Goal: Book appointment/travel/reservation

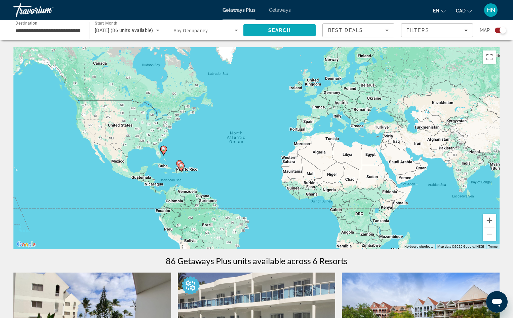
click at [266, 29] on span "Search" at bounding box center [279, 30] width 72 height 16
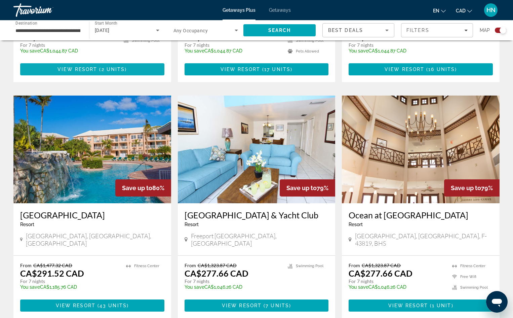
scroll to position [437, 0]
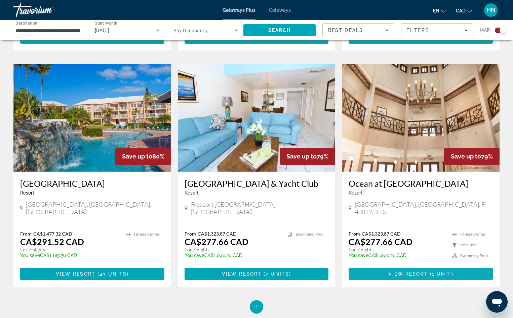
click at [443, 269] on span "Main content" at bounding box center [421, 274] width 144 height 16
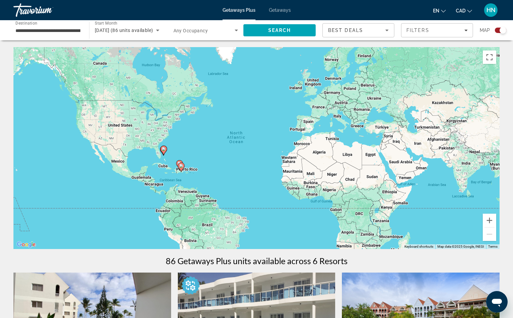
click at [276, 8] on span "Getaways" at bounding box center [280, 9] width 22 height 5
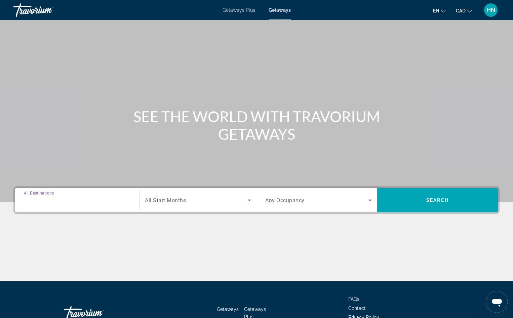
click at [92, 198] on input "Destination All Destinations" at bounding box center [77, 200] width 107 height 8
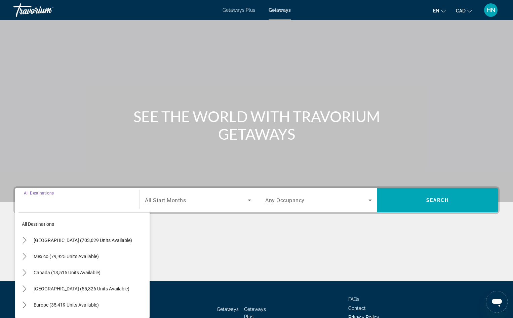
scroll to position [46, 0]
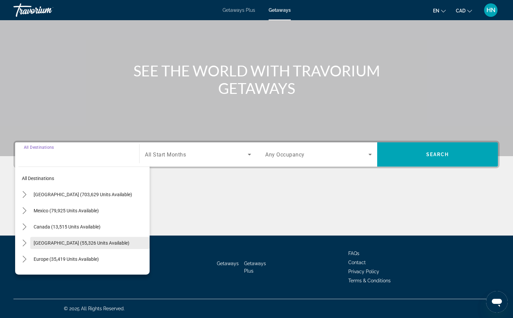
click at [104, 243] on span "Caribbean & Atlantic Islands (55,326 units available)" at bounding box center [82, 242] width 96 height 5
type input "**********"
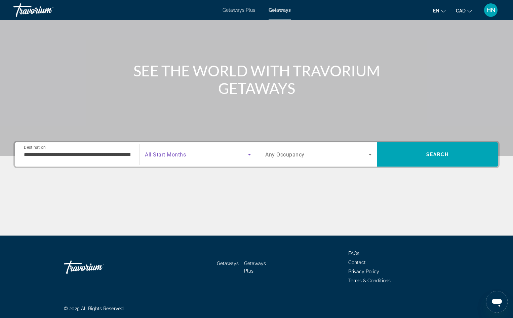
click at [236, 157] on span "Search widget" at bounding box center [196, 154] width 103 height 8
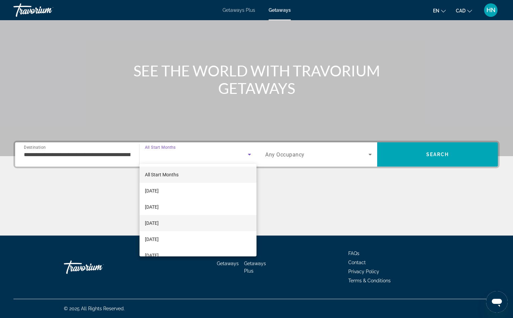
click at [180, 223] on mat-option "[DATE]" at bounding box center [198, 223] width 117 height 16
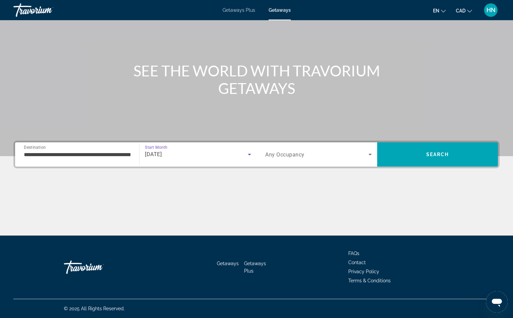
click at [372, 153] on icon "Search widget" at bounding box center [370, 154] width 8 height 8
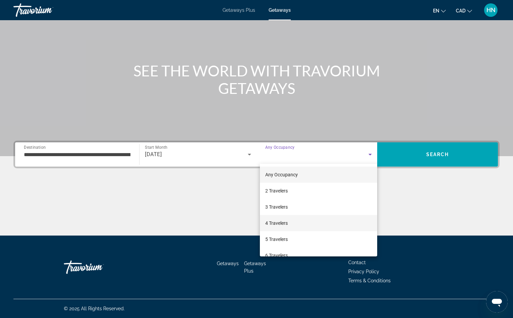
click at [316, 225] on mat-option "4 Travelers" at bounding box center [318, 223] width 117 height 16
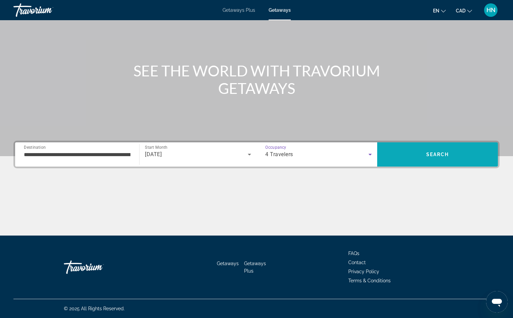
click at [398, 152] on span "Search" at bounding box center [437, 154] width 121 height 16
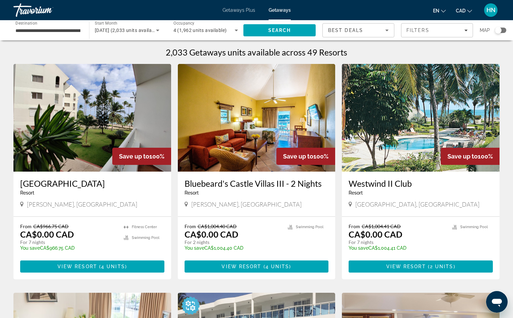
click at [391, 137] on img "Main content" at bounding box center [421, 118] width 158 height 108
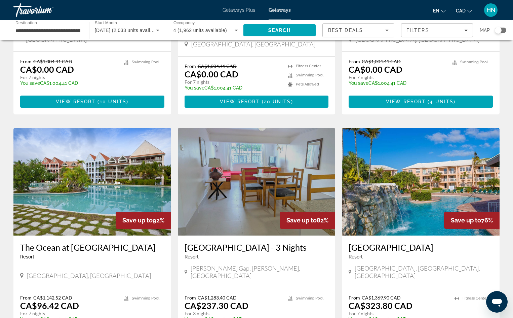
scroll to position [471, 0]
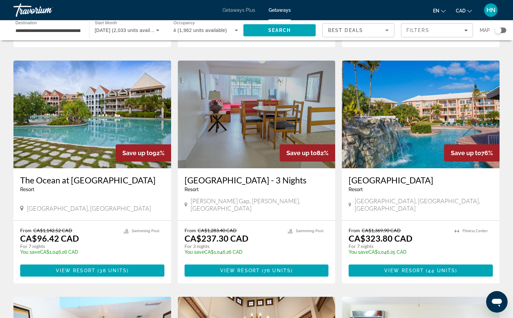
click at [111, 123] on img "Main content" at bounding box center [92, 115] width 158 height 108
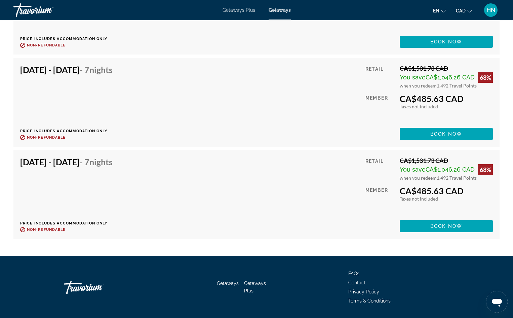
scroll to position [2117, 0]
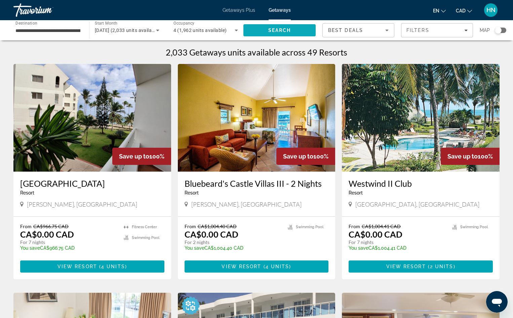
click at [289, 29] on span "Search" at bounding box center [279, 30] width 23 height 5
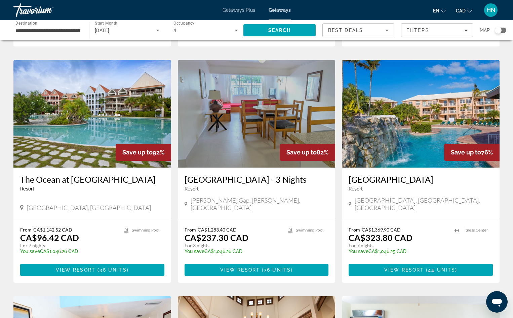
scroll to position [471, 0]
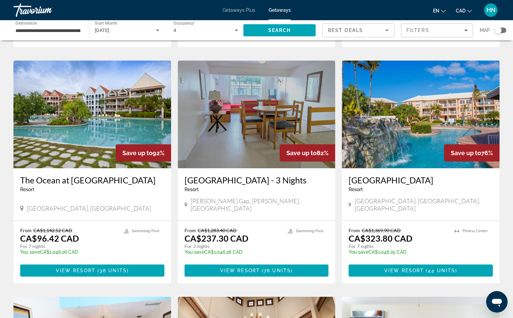
click at [370, 28] on div "Best Deals" at bounding box center [356, 30] width 57 height 8
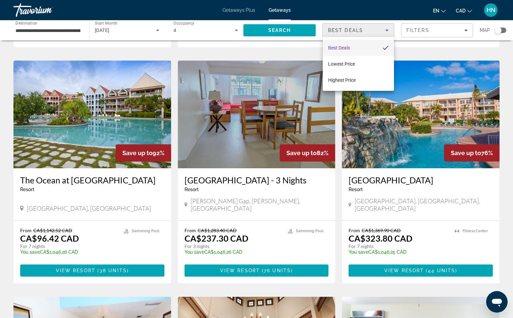
click at [370, 28] on div at bounding box center [256, 159] width 513 height 318
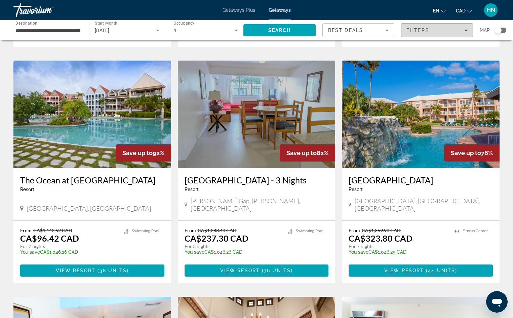
click at [406, 30] on span "Filters" at bounding box center [417, 30] width 23 height 5
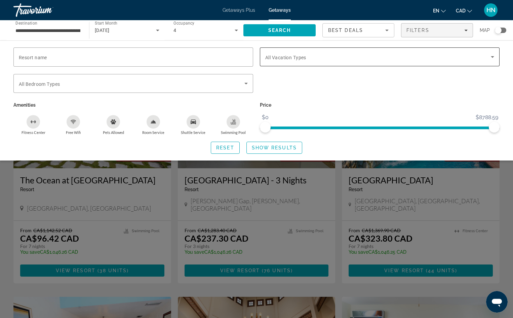
click at [393, 54] on span "Search widget" at bounding box center [378, 57] width 226 height 8
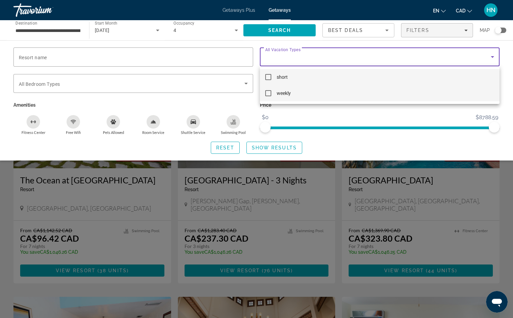
click at [271, 95] on mat-pseudo-checkbox at bounding box center [268, 93] width 6 height 6
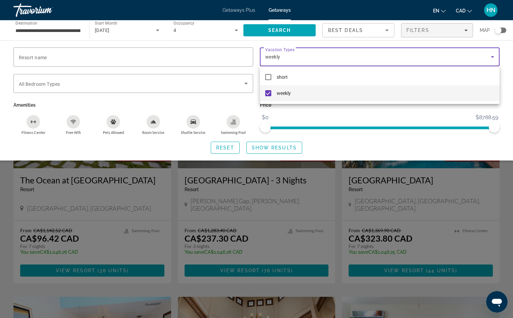
click at [234, 149] on div at bounding box center [256, 159] width 513 height 318
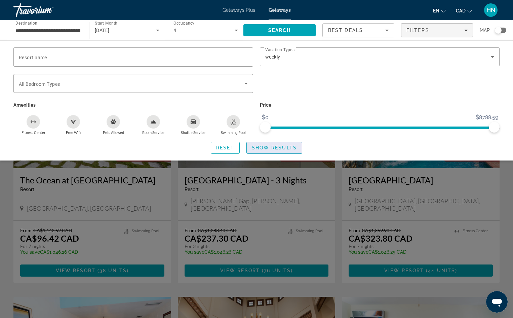
click at [278, 151] on span "Search widget" at bounding box center [274, 148] width 55 height 16
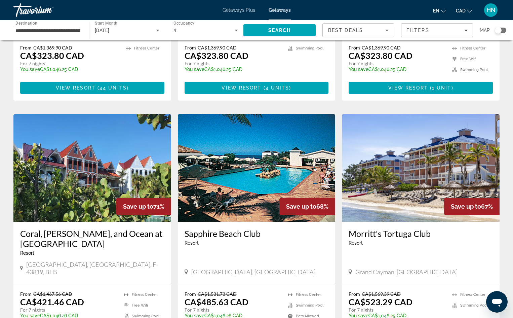
scroll to position [672, 0]
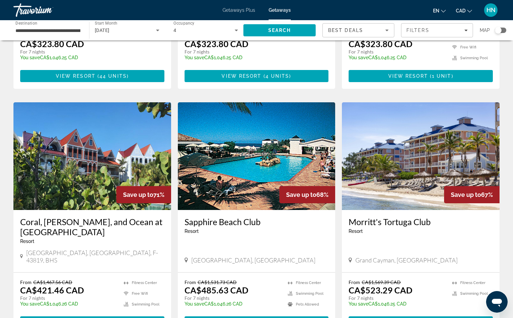
click at [48, 171] on img "Main content" at bounding box center [92, 156] width 158 height 108
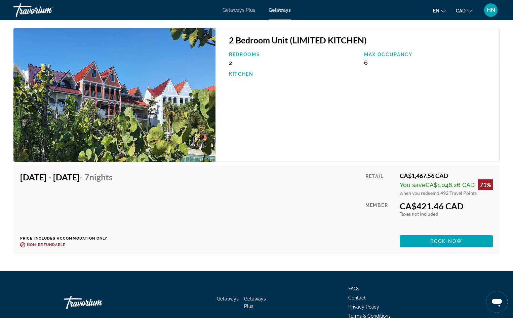
scroll to position [1077, 0]
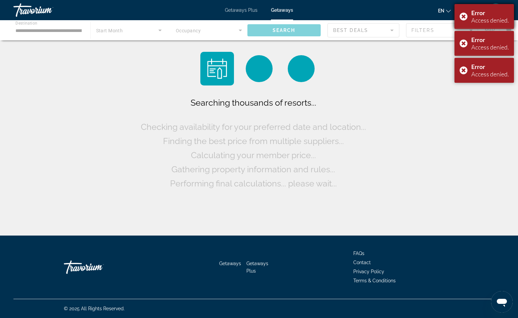
click at [467, 15] on div "Error Access denied." at bounding box center [485, 16] width 60 height 25
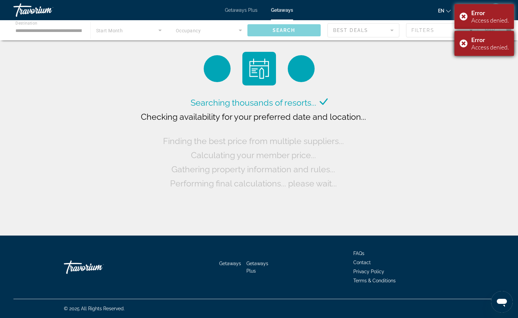
click at [466, 45] on div "Error Access denied." at bounding box center [485, 43] width 60 height 25
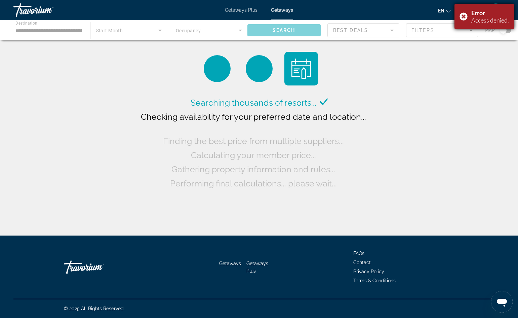
click at [465, 20] on div "Error Access denied." at bounding box center [485, 16] width 60 height 25
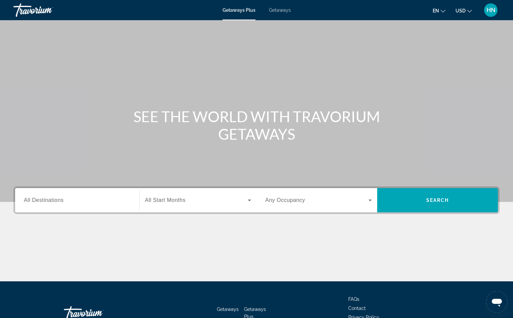
click at [114, 194] on div "Search widget" at bounding box center [77, 200] width 107 height 19
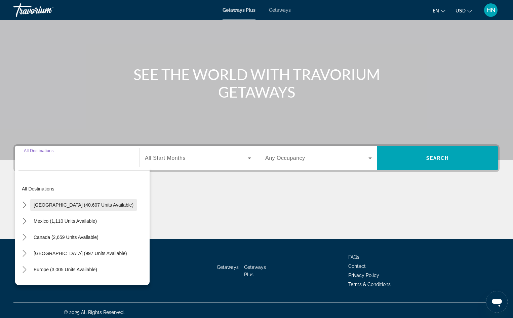
scroll to position [46, 0]
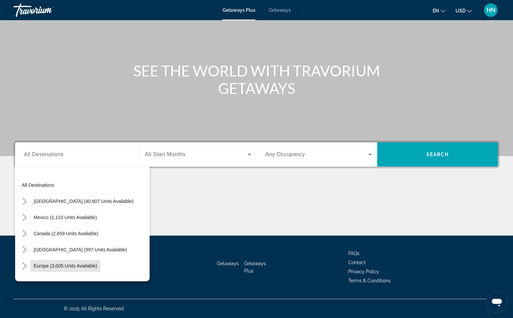
drag, startPoint x: 90, startPoint y: 263, endPoint x: 92, endPoint y: 258, distance: 4.7
click at [90, 263] on span "Select destination: Europe (3,005 units available)" at bounding box center [65, 266] width 70 height 16
type input "**********"
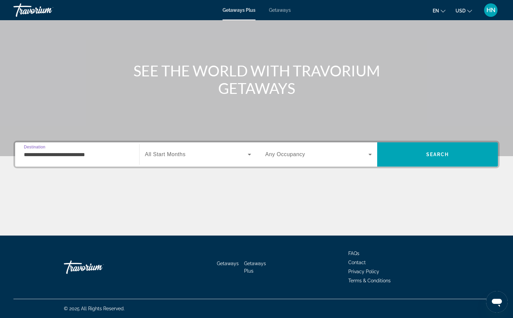
click at [192, 161] on div "Search widget" at bounding box center [198, 154] width 106 height 19
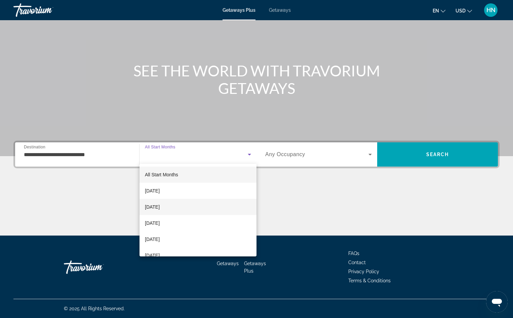
click at [179, 206] on mat-option "[DATE]" at bounding box center [198, 207] width 117 height 16
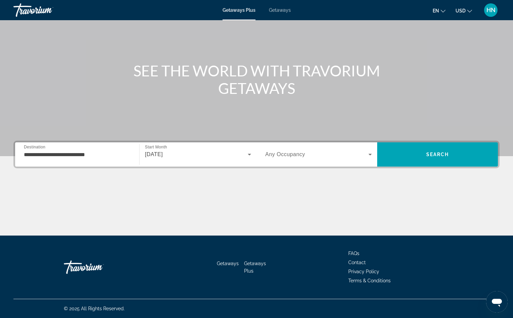
click at [303, 157] on span "Any Occupancy" at bounding box center [285, 154] width 40 height 6
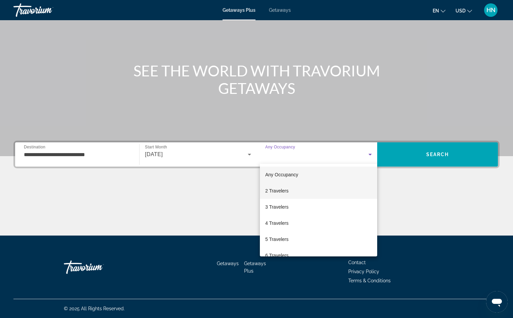
click at [291, 196] on mat-option "2 Travelers" at bounding box center [318, 191] width 117 height 16
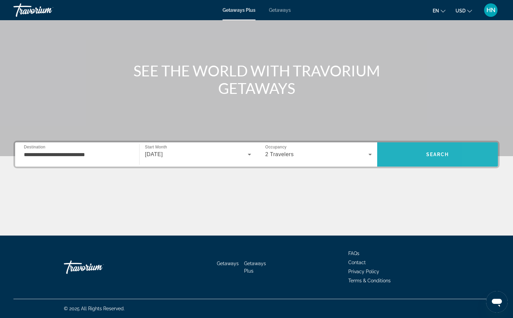
click at [479, 150] on span "Search" at bounding box center [437, 154] width 121 height 16
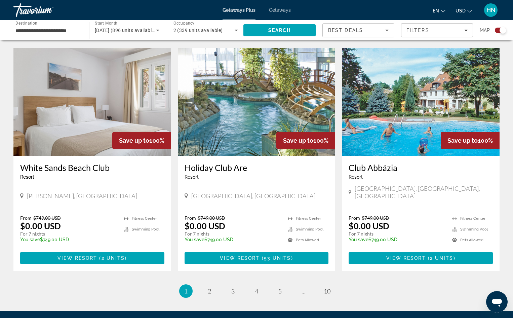
scroll to position [941, 0]
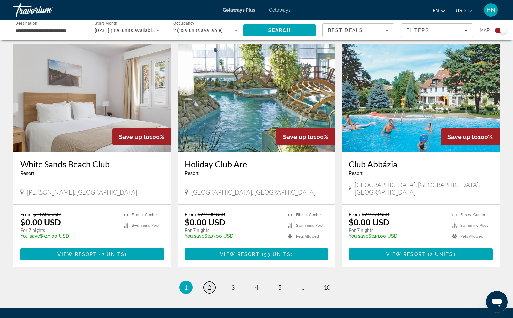
click at [209, 283] on span "2" at bounding box center [209, 286] width 3 height 7
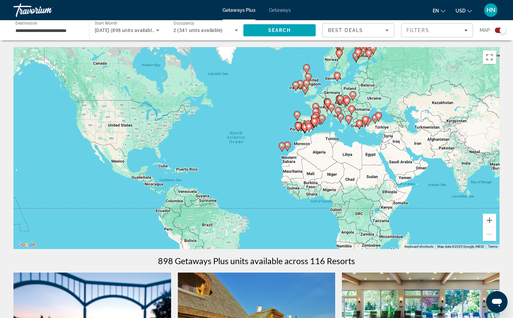
click at [72, 31] on input "**********" at bounding box center [47, 31] width 65 height 8
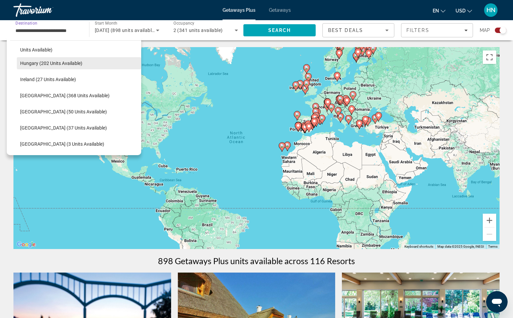
scroll to position [208, 0]
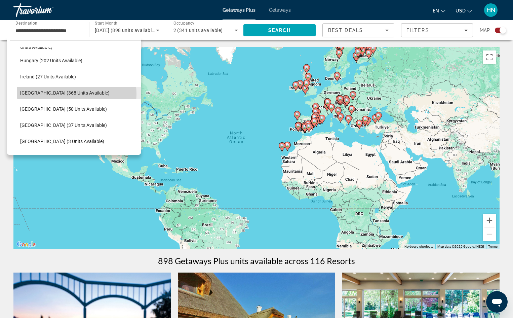
click at [70, 94] on span "[GEOGRAPHIC_DATA] (368 units available)" at bounding box center [64, 92] width 89 height 5
type input "**********"
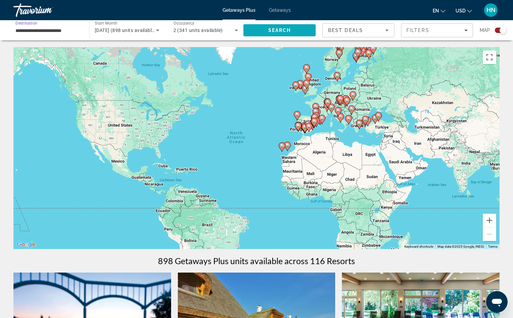
click at [278, 31] on span "Search" at bounding box center [279, 30] width 23 height 5
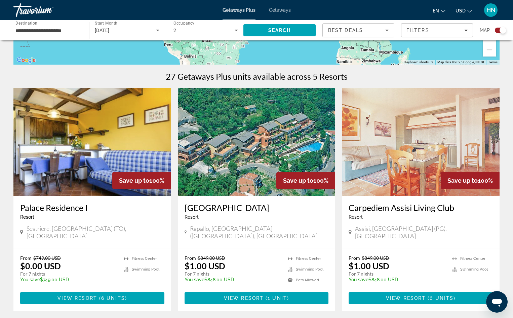
scroll to position [202, 0]
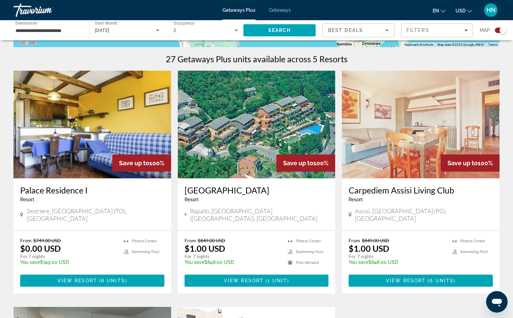
click at [375, 140] on img "Main content" at bounding box center [421, 125] width 158 height 108
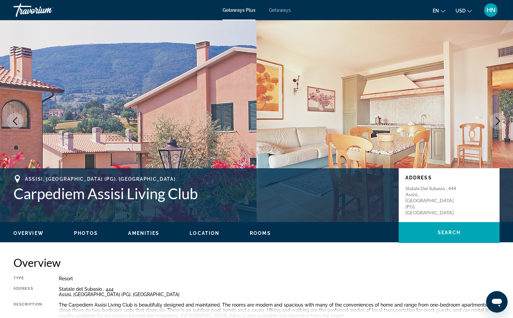
click at [149, 137] on img "Main content" at bounding box center [128, 121] width 257 height 202
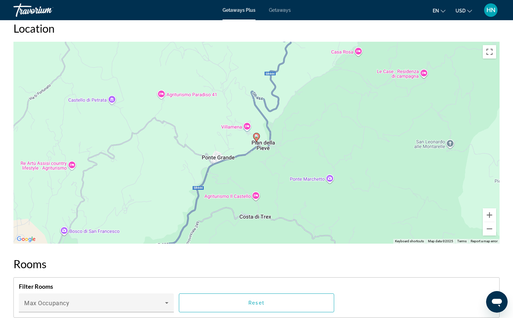
scroll to position [1042, 0]
click at [492, 233] on button "Zoom out" at bounding box center [489, 229] width 13 height 13
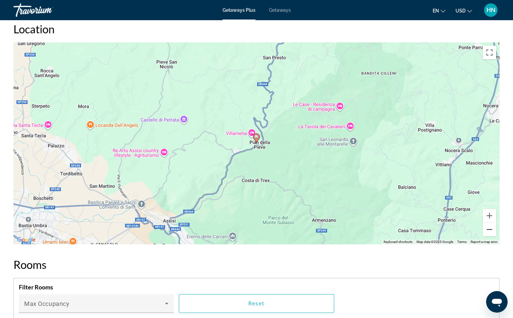
click at [492, 233] on button "Zoom out" at bounding box center [489, 229] width 13 height 13
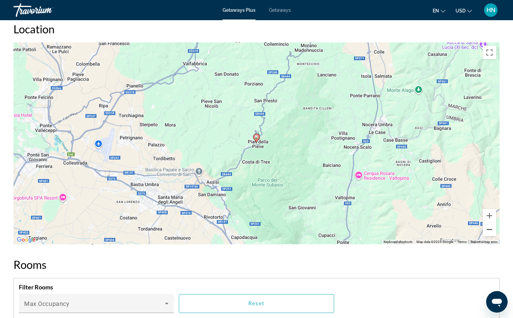
click at [492, 233] on button "Zoom out" at bounding box center [489, 229] width 13 height 13
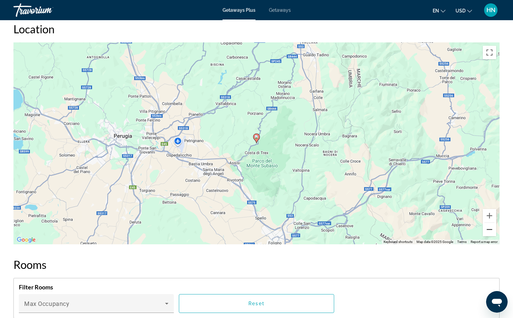
click at [492, 233] on button "Zoom out" at bounding box center [489, 229] width 13 height 13
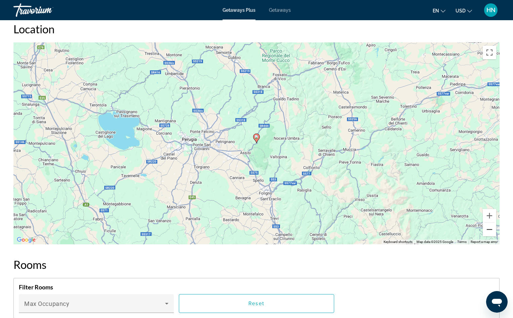
click at [492, 233] on button "Zoom out" at bounding box center [489, 229] width 13 height 13
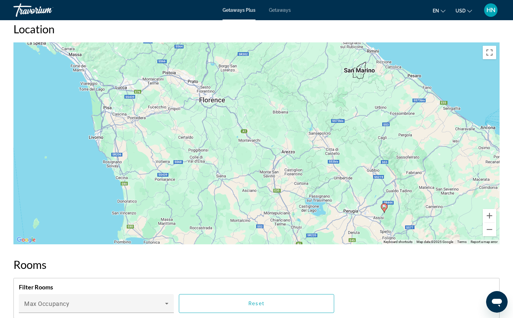
drag, startPoint x: 205, startPoint y: 161, endPoint x: 334, endPoint y: 231, distance: 146.2
click at [334, 231] on div "To activate drag with keyboard, press Alt + Enter. Once in keyboard drag state,…" at bounding box center [256, 143] width 486 height 202
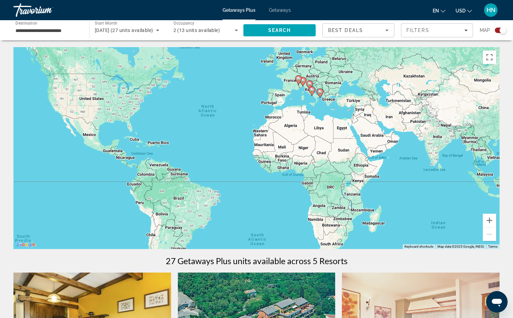
drag, startPoint x: 193, startPoint y: 175, endPoint x: 166, endPoint y: 144, distance: 41.0
click at [166, 144] on div "To activate drag with keyboard, press Alt + Enter. Once in keyboard drag state,…" at bounding box center [256, 148] width 486 height 202
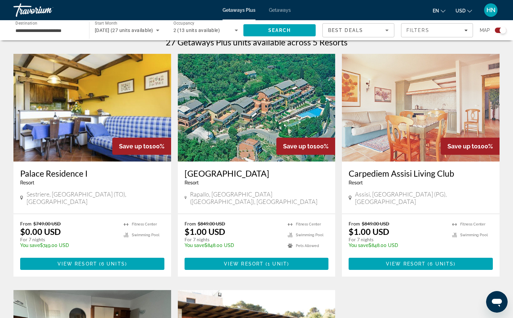
scroll to position [202, 0]
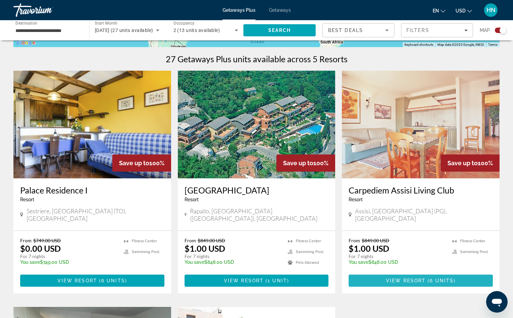
click at [397, 278] on span "View Resort" at bounding box center [406, 280] width 40 height 5
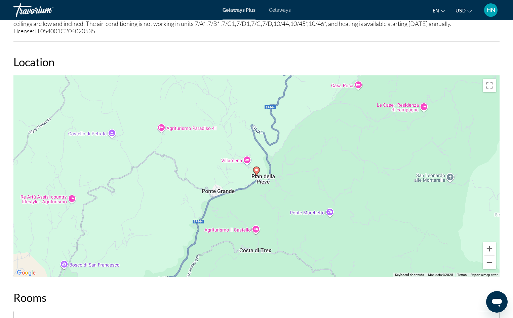
scroll to position [1009, 0]
click at [493, 269] on button "Zoom out" at bounding box center [489, 262] width 13 height 13
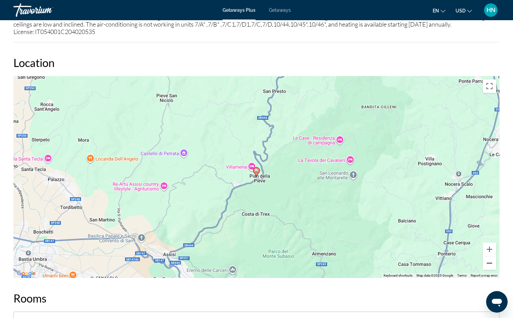
click at [493, 268] on button "Zoom out" at bounding box center [489, 262] width 13 height 13
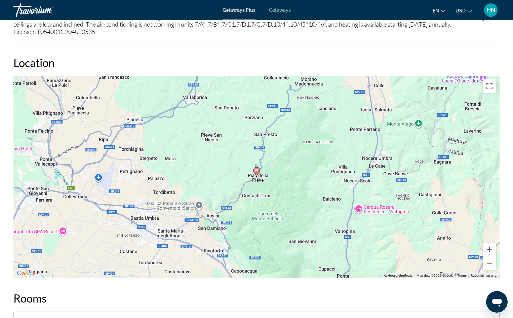
click at [493, 267] on button "Zoom out" at bounding box center [489, 262] width 13 height 13
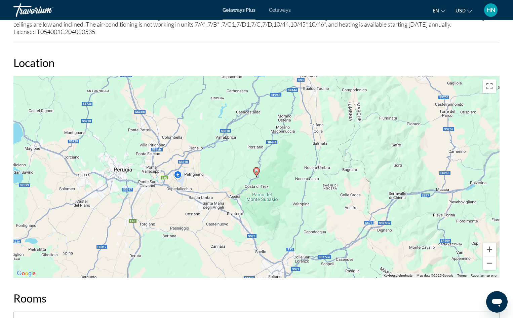
click at [493, 267] on button "Zoom out" at bounding box center [489, 262] width 13 height 13
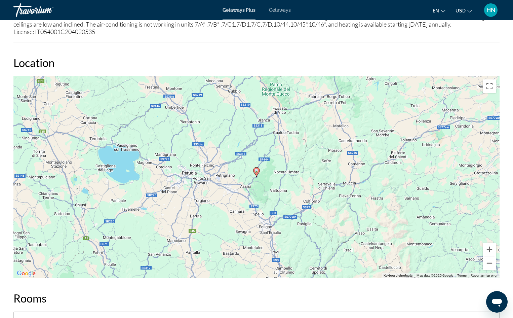
click at [493, 267] on button "Zoom out" at bounding box center [489, 262] width 13 height 13
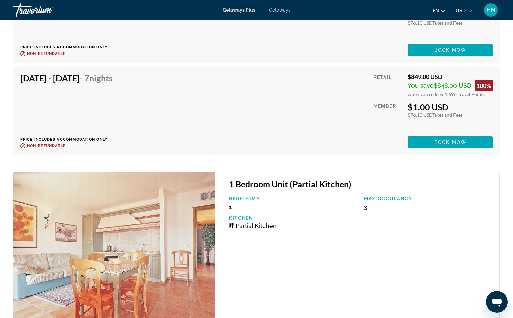
scroll to position [1614, 0]
